Goal: Task Accomplishment & Management: Complete application form

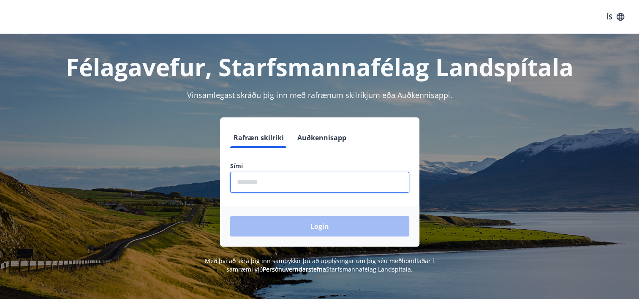
click at [280, 172] on input "phone" at bounding box center [319, 182] width 179 height 21
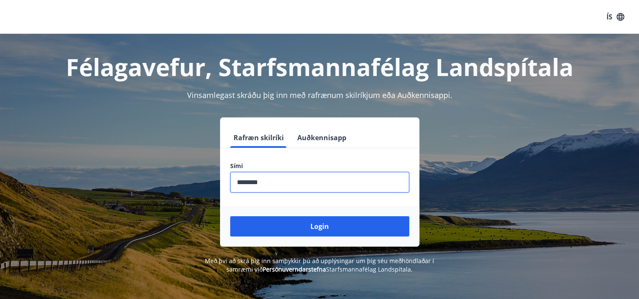
type input "********"
click at [230, 216] on button "Login" at bounding box center [319, 226] width 179 height 20
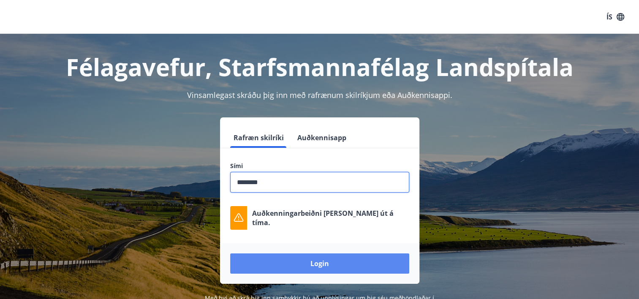
click at [328, 263] on button "Login" at bounding box center [319, 264] width 179 height 20
click at [325, 267] on button "Login" at bounding box center [319, 264] width 179 height 20
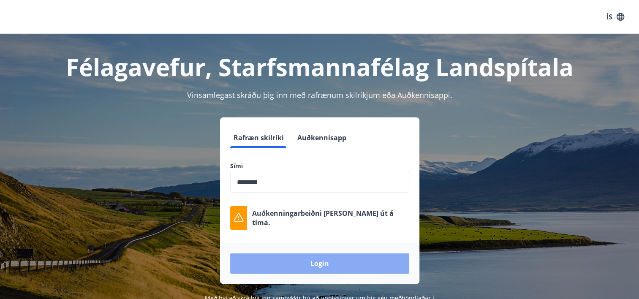
click at [323, 269] on button "Login" at bounding box center [319, 264] width 179 height 20
